Goal: Task Accomplishment & Management: Complete application form

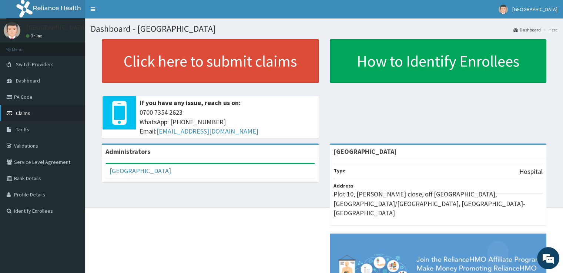
click at [34, 110] on link "Claims" at bounding box center [42, 113] width 85 height 16
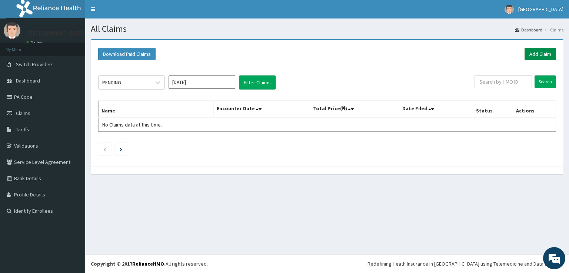
click at [539, 54] on link "Add Claim" at bounding box center [539, 54] width 31 height 13
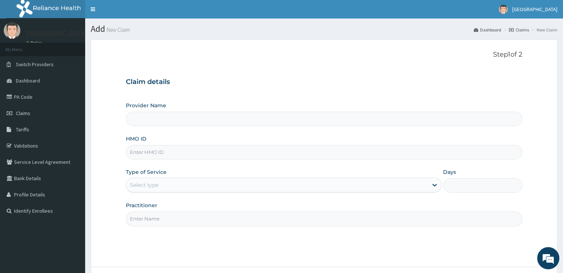
click at [153, 153] on input "HMO ID" at bounding box center [324, 152] width 396 height 14
type input "[GEOGRAPHIC_DATA]"
paste input "DAL/10342/G"
type input "DAL/10342/G"
click at [182, 184] on div "Select type" at bounding box center [277, 185] width 302 height 12
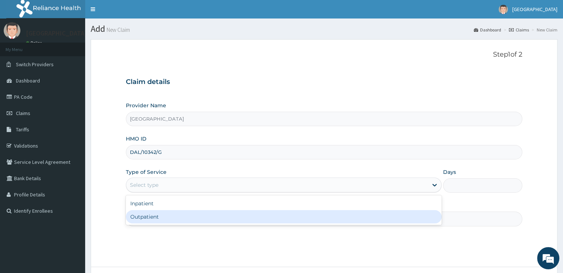
click at [184, 214] on div "Outpatient" at bounding box center [284, 216] width 316 height 13
type input "1"
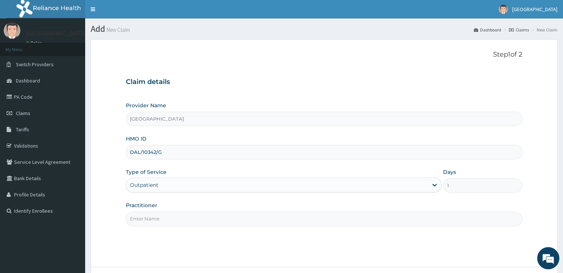
scroll to position [56, 0]
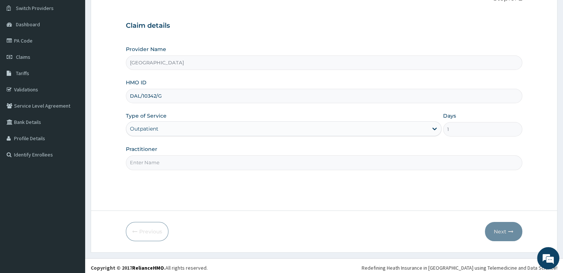
click at [282, 163] on input "Practitioner" at bounding box center [324, 163] width 396 height 14
type input "DR BADRU"
click at [514, 229] on button "Next" at bounding box center [503, 231] width 37 height 19
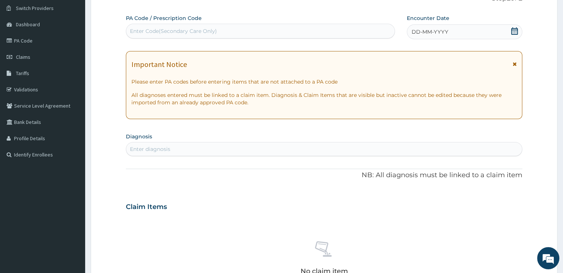
click at [513, 32] on icon at bounding box center [514, 30] width 7 height 7
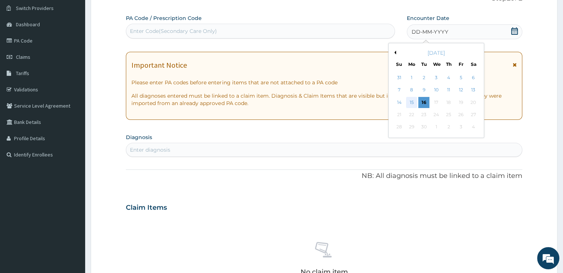
click at [412, 102] on div "15" at bounding box center [411, 102] width 11 height 11
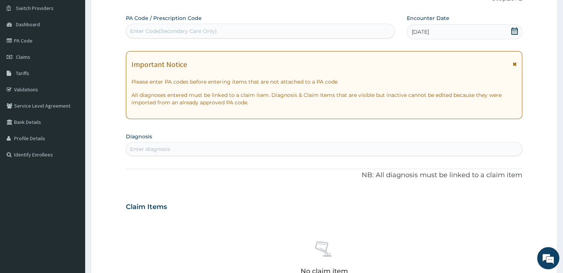
click at [153, 151] on div "Enter diagnosis" at bounding box center [150, 149] width 40 height 7
type input "A"
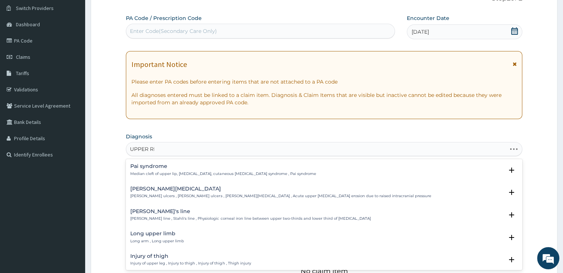
type input "UPPER RES"
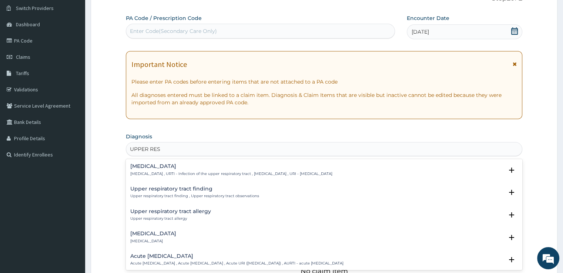
click at [173, 168] on h4 "Upper respiratory infection" at bounding box center [231, 167] width 202 height 6
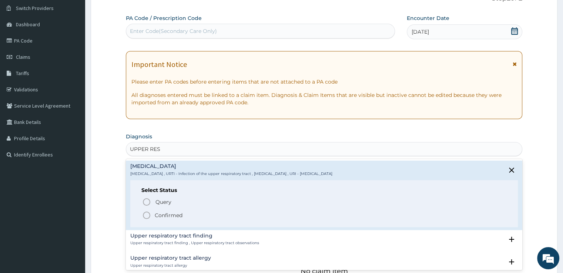
click at [147, 216] on icon "status option filled" at bounding box center [146, 215] width 9 height 9
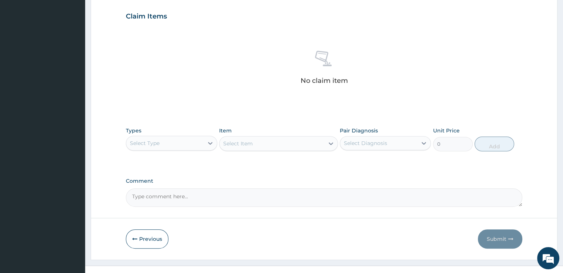
scroll to position [260, 0]
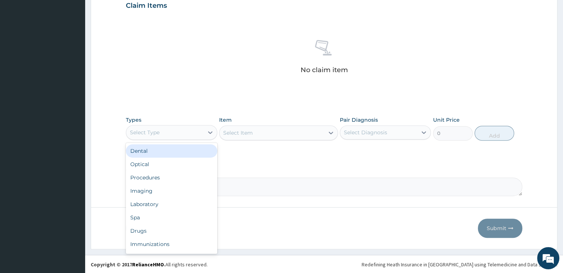
click at [195, 130] on div "Select Type" at bounding box center [164, 133] width 77 height 12
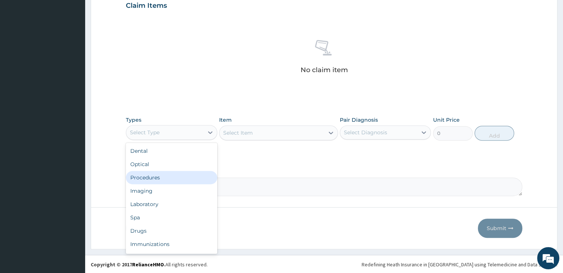
click at [190, 172] on div "Procedures" at bounding box center [171, 177] width 91 height 13
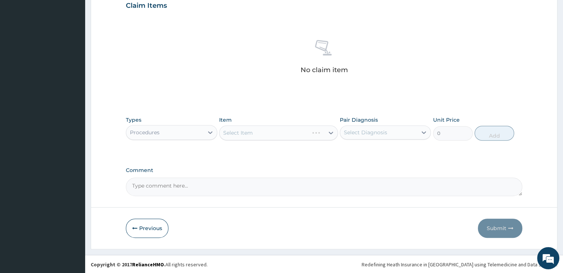
click at [265, 135] on div "Select Item" at bounding box center [278, 133] width 119 height 15
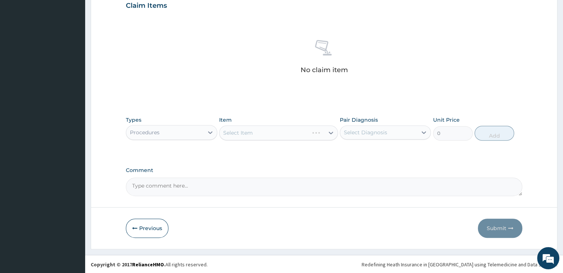
click at [265, 135] on div "Select Item" at bounding box center [278, 133] width 119 height 15
click at [268, 135] on div "Select Item" at bounding box center [272, 133] width 105 height 12
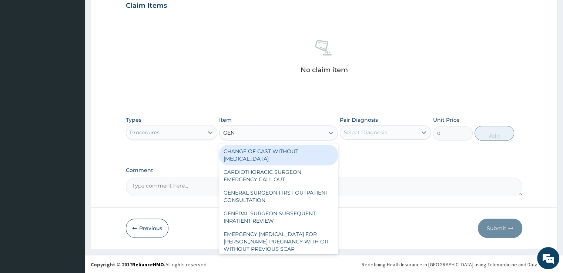
type input "GENE"
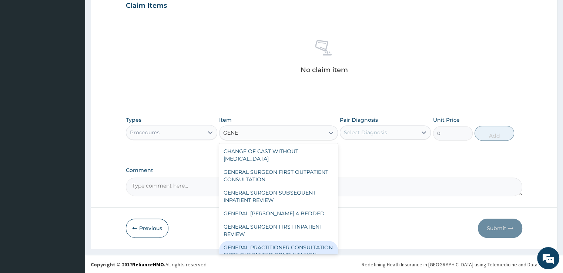
click at [271, 241] on div "GENERAL PRACTITIONER CONSULTATION FIRST OUTPATIENT CONSULTATION" at bounding box center [278, 251] width 119 height 21
type input "3547.5"
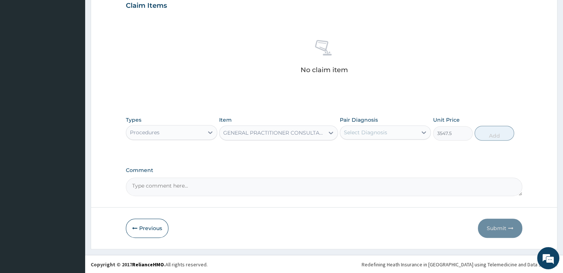
click at [377, 135] on div "Select Diagnosis" at bounding box center [365, 132] width 43 height 7
click at [376, 147] on label "Upper respiratory infection" at bounding box center [375, 150] width 46 height 7
checkbox input "true"
click at [496, 134] on button "Add" at bounding box center [495, 133] width 40 height 15
type input "0"
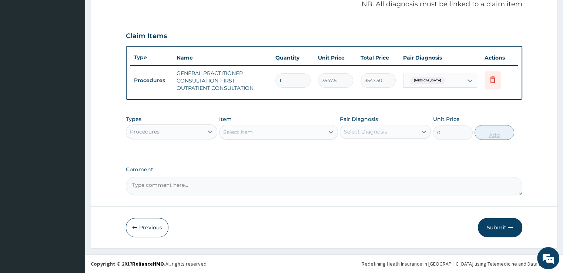
scroll to position [229, 0]
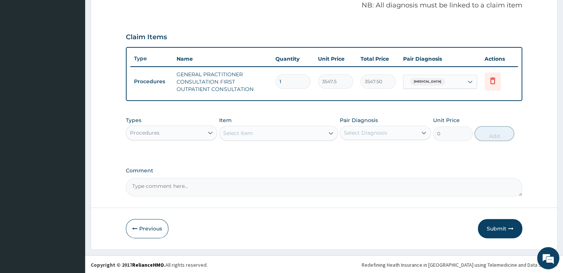
click at [193, 127] on div "Procedures" at bounding box center [164, 133] width 77 height 12
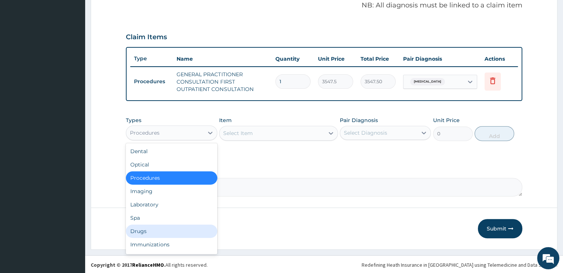
click at [169, 234] on div "Drugs" at bounding box center [171, 231] width 91 height 13
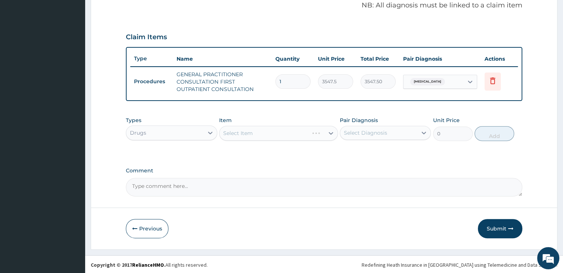
click at [260, 139] on div "Select Item" at bounding box center [278, 133] width 119 height 15
click at [258, 137] on div "Select Item" at bounding box center [278, 133] width 119 height 15
click at [266, 135] on div "Select Item" at bounding box center [278, 133] width 119 height 15
click at [266, 135] on div "Select Item" at bounding box center [272, 133] width 105 height 12
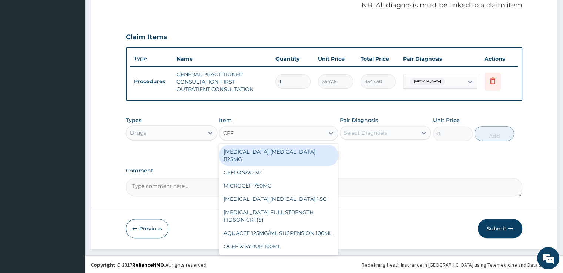
type input "CEFU"
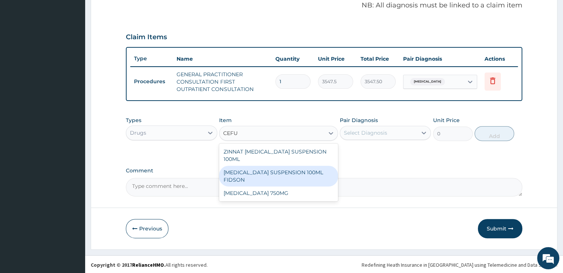
click at [279, 174] on div "CEFUROXIME SUSPENSION 100ML FIDSON" at bounding box center [278, 176] width 119 height 21
type input "2365"
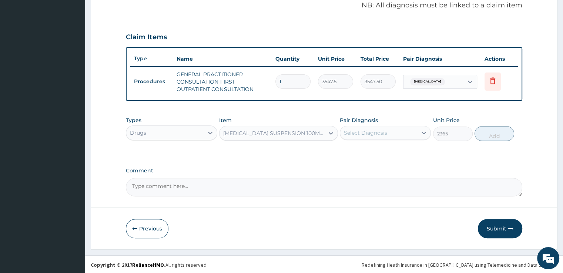
click at [367, 134] on div "Select Diagnosis" at bounding box center [365, 132] width 43 height 7
click at [369, 147] on label "Upper respiratory infection" at bounding box center [375, 150] width 46 height 7
checkbox input "true"
click at [498, 136] on button "Add" at bounding box center [495, 133] width 40 height 15
type input "0"
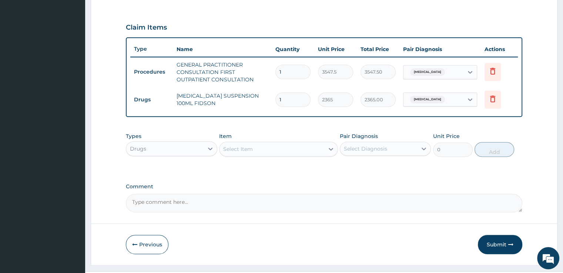
scroll to position [254, 0]
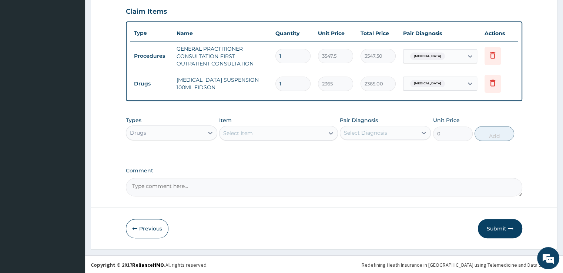
click at [239, 131] on div "Select Item" at bounding box center [238, 133] width 30 height 7
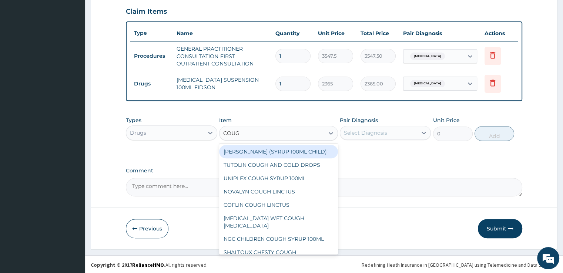
type input "COUGH"
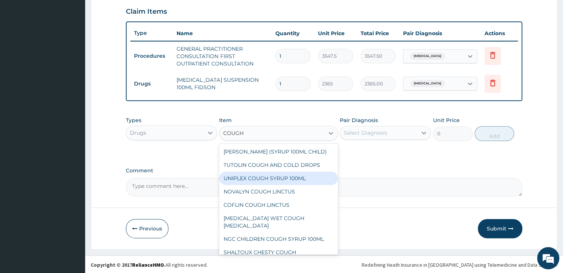
click at [255, 183] on div "UNIPLEX COUGH SYRUP 100ML" at bounding box center [278, 178] width 119 height 13
type input "1182.5"
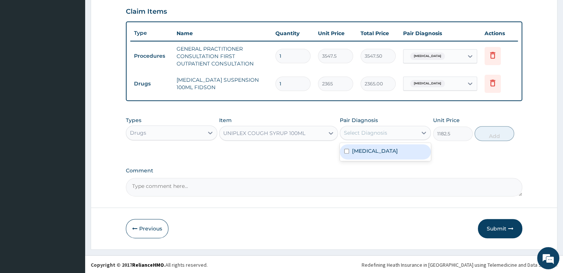
click at [382, 136] on div "Select Diagnosis" at bounding box center [378, 133] width 77 height 12
click at [382, 147] on label "Upper respiratory infection" at bounding box center [375, 150] width 46 height 7
checkbox input "true"
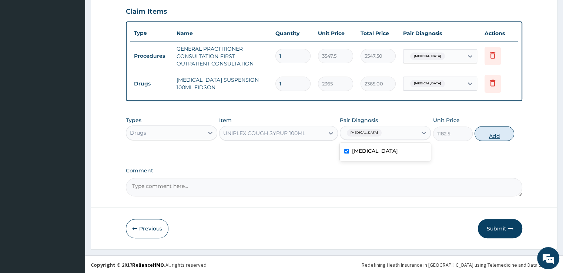
click at [496, 136] on button "Add" at bounding box center [495, 133] width 40 height 15
type input "0"
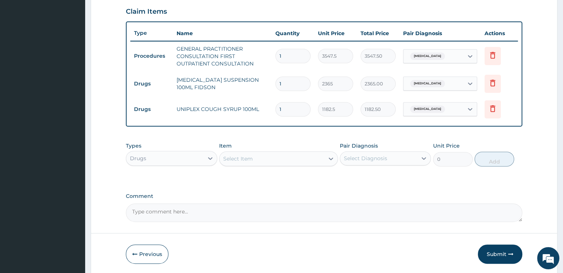
click at [243, 155] on div "Select Item" at bounding box center [238, 158] width 30 height 7
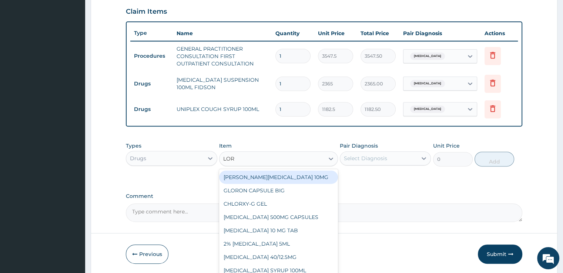
type input "LORA"
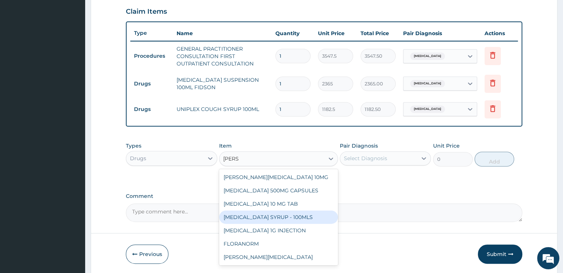
click at [261, 220] on div "LORATADINE SYRUP - 100MLS" at bounding box center [278, 217] width 119 height 13
type input "1182.5"
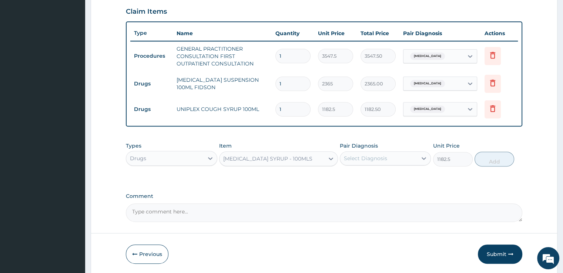
click at [375, 160] on div "Select Diagnosis" at bounding box center [365, 158] width 43 height 7
click at [374, 173] on label "Upper respiratory infection" at bounding box center [375, 176] width 46 height 7
checkbox input "true"
click at [490, 161] on button "Add" at bounding box center [495, 159] width 40 height 15
type input "0"
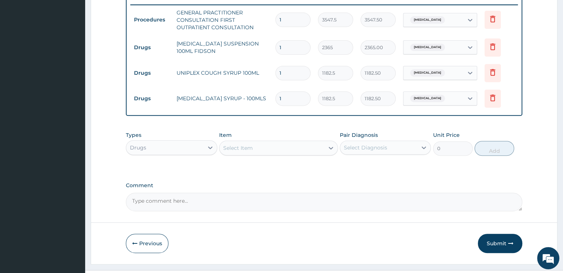
scroll to position [295, 0]
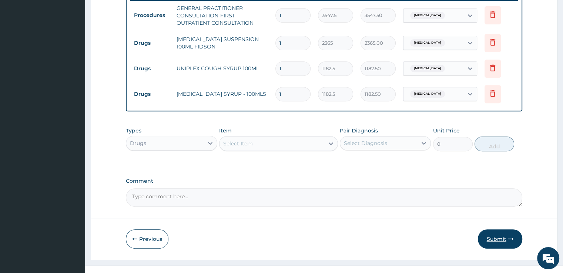
click at [499, 236] on button "Submit" at bounding box center [500, 239] width 44 height 19
